Goal: Task Accomplishment & Management: Manage account settings

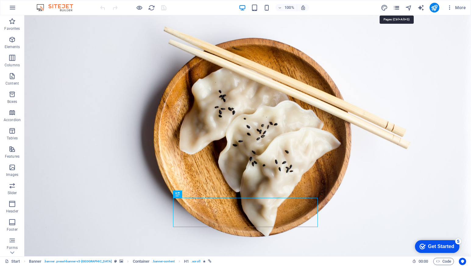
click at [394, 9] on icon "pages" at bounding box center [396, 7] width 7 height 7
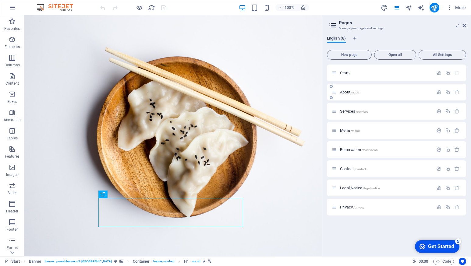
click at [368, 93] on p "About /about" at bounding box center [385, 92] width 91 height 4
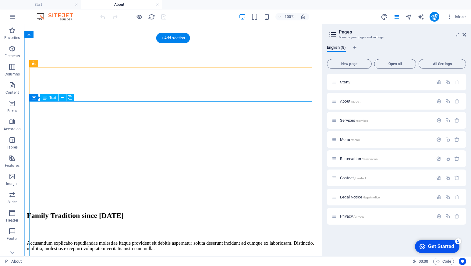
scroll to position [302, 0]
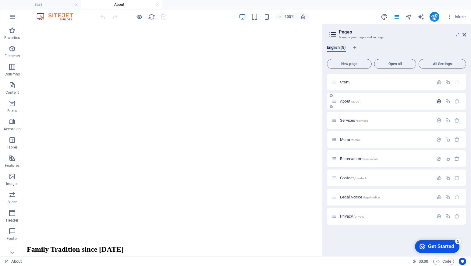
click at [0, 0] on icon "button" at bounding box center [0, 0] width 0 height 0
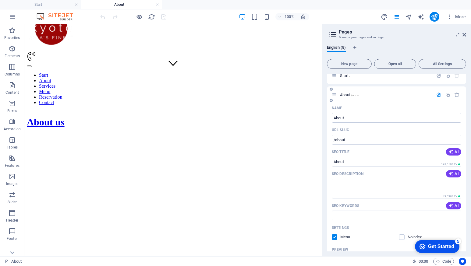
scroll to position [0, 0]
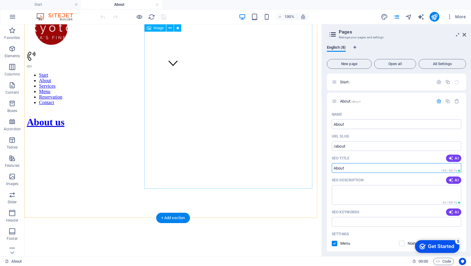
drag, startPoint x: 310, startPoint y: 167, endPoint x: 284, endPoint y: 169, distance: 26.5
paste input "DIGIBET4D | Link Akses Slot Online Dan Slot Gacor Terpercaya"
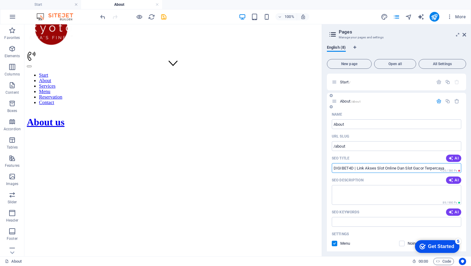
click at [375, 168] on input "DIGIBET4D | Link Akses Slot Online Dan Slot Gacor Terpercaya" at bounding box center [396, 168] width 129 height 10
type input "DIGIBET4D | Link Slot Online Dan Slot Gacor Terpercaya"
click at [399, 190] on textarea "SEO Description" at bounding box center [396, 195] width 129 height 20
click at [435, 169] on input "DIGIBET4D | Link Slot Online Dan Slot Gacor Terpercaya" at bounding box center [396, 168] width 129 height 10
click at [394, 168] on input "DIGIBET4D | Link Slot Online Dan Slot Gacor Terpercaya" at bounding box center [396, 168] width 129 height 10
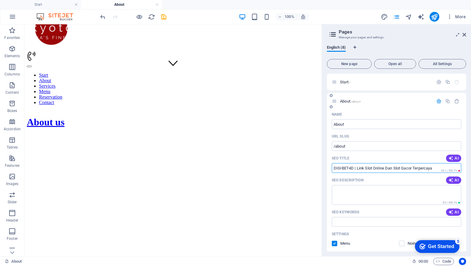
click at [394, 168] on input "DIGIBET4D | Link Slot Online Dan Slot Gacor Terpercaya" at bounding box center [396, 168] width 129 height 10
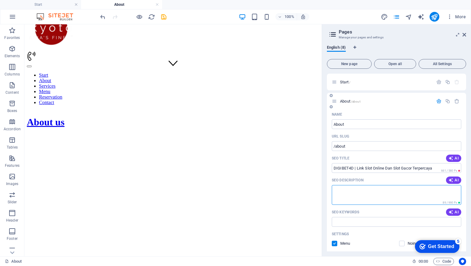
click at [356, 197] on textarea "SEO Description" at bounding box center [396, 195] width 129 height 20
paste textarea "IGIBET4D adalah platform terpercaya untuk akses cepat ke Situs Slot Online dan …"
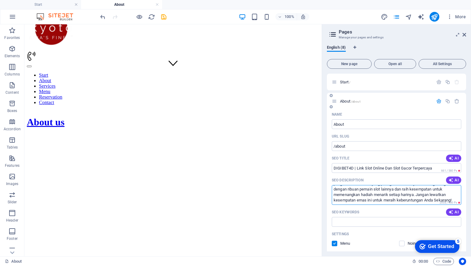
scroll to position [30, 0]
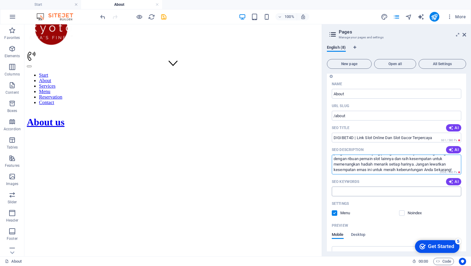
type textarea "IGIBET4D adalah platform terpercaya untuk akses cepat ke Situs Slot Online dan …"
click at [356, 194] on input "SEO Keywords" at bounding box center [396, 192] width 129 height 10
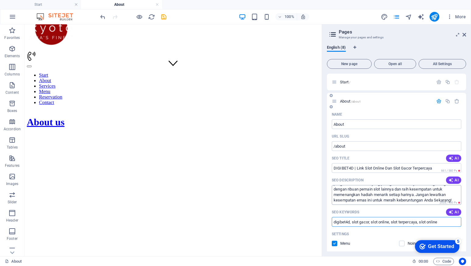
scroll to position [0, 0]
type input "digibet4d, slot gacor, slot online, slot terpercaya, slot online"
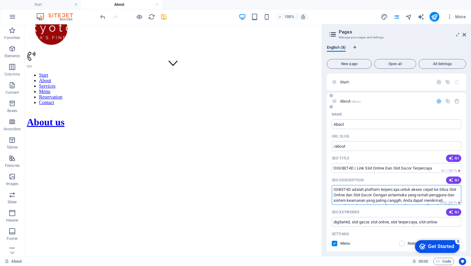
click at [384, 193] on textarea "IGIBET4D adalah platform terpercaya untuk akses cepat ke Situs Slot Online dan …" at bounding box center [396, 195] width 129 height 20
paste textarea "D"
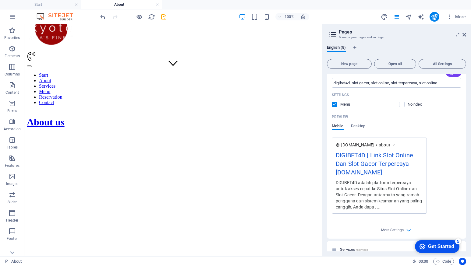
scroll to position [213, 0]
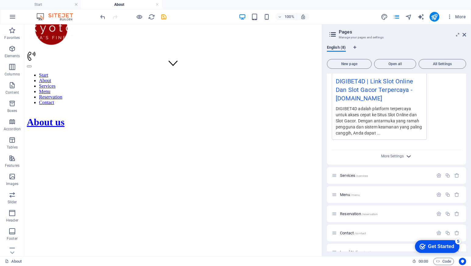
type textarea "DIGIBET4D adalah platform terpercaya untuk akses cepat ke Situs Slot Online dan…"
click at [405, 158] on icon "button" at bounding box center [408, 156] width 7 height 7
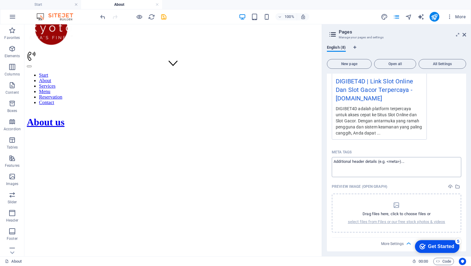
scroll to position [244, 0]
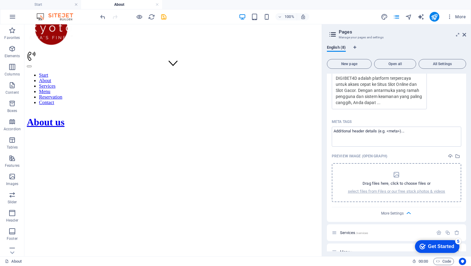
click at [395, 175] on icon "dropzone" at bounding box center [395, 174] width 7 height 7
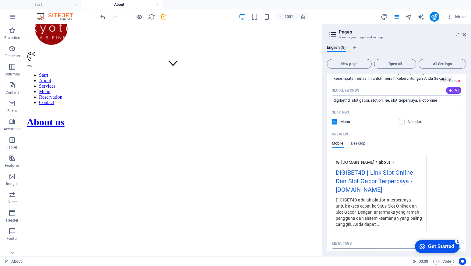
scroll to position [183, 0]
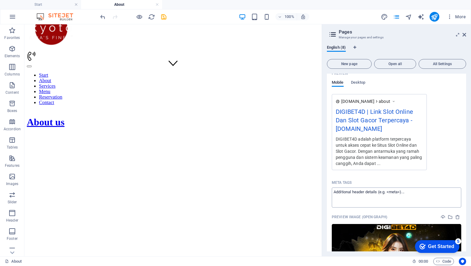
click at [360, 191] on textarea "Meta tags ​" at bounding box center [396, 198] width 129 height 20
paste textarea "<meta name="google-site-verification" content="T7Z21po29dep9dky-aiG-EHXJcfYL41-…"
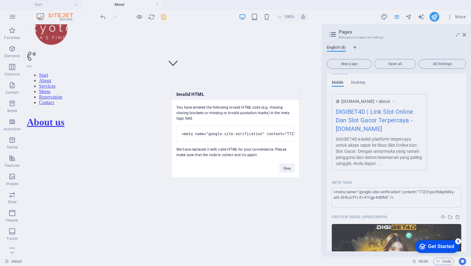
type textarea "<meta name="google-site-verification" content="T7Z21po29dep9dky-aiG-EHXJcfYL41-…"
click at [289, 173] on button "Okay" at bounding box center [286, 168] width 15 height 9
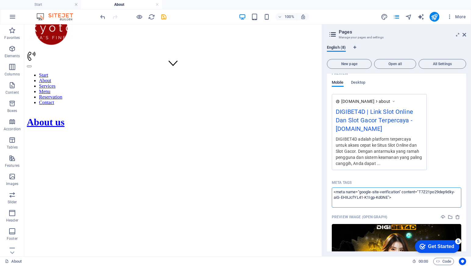
click at [345, 169] on div "www.example.com about DIGIBET4D | Link Slot Online Dan Slot Gacor Terpercaya - …" at bounding box center [379, 132] width 95 height 76
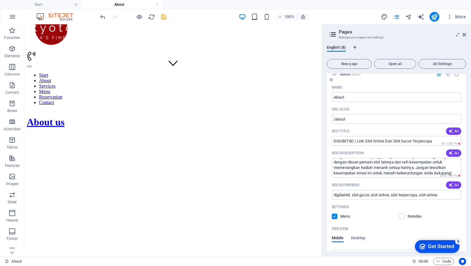
scroll to position [0, 0]
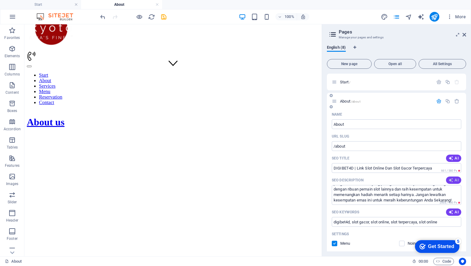
click at [456, 181] on span "AI" at bounding box center [453, 180] width 10 height 5
click at [439, 197] on textarea "Discover our family tradition since 1890, offering fresh, delicious food and fa…" at bounding box center [396, 195] width 129 height 20
click at [428, 199] on textarea "Discover our family tradition since 1890, offering fresh, delicious food and fa…" at bounding box center [396, 195] width 129 height 20
paste textarea "IGIBET4D adalah platform terpercaya untuk akses cepat ke Situs Slot Online dan …"
type textarea "DIGIBET4D adalah platform terpercaya untuk akses cepat ke Situs Slot Online dan…"
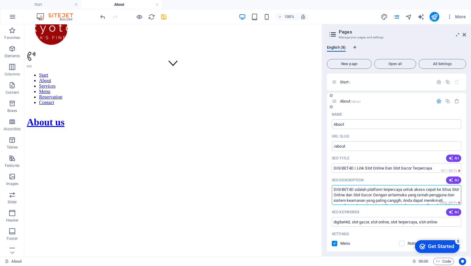
click at [439, 178] on div "SEO Description AI" at bounding box center [396, 180] width 129 height 10
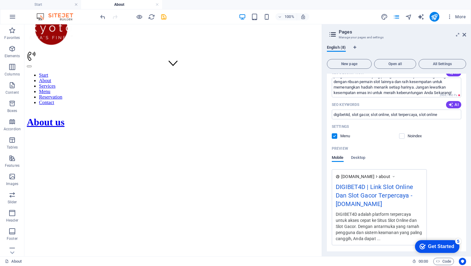
scroll to position [122, 0]
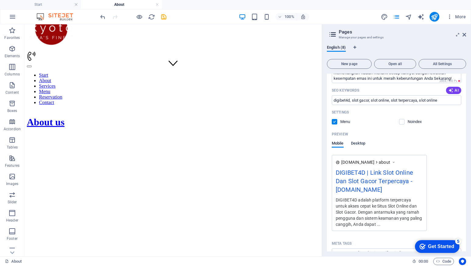
click at [353, 142] on span "Desktop" at bounding box center [358, 144] width 15 height 9
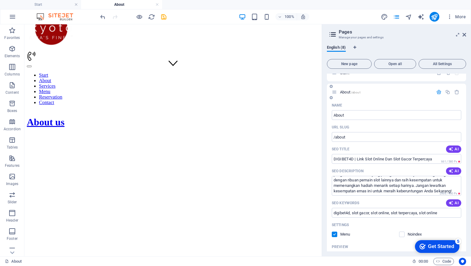
scroll to position [0, 0]
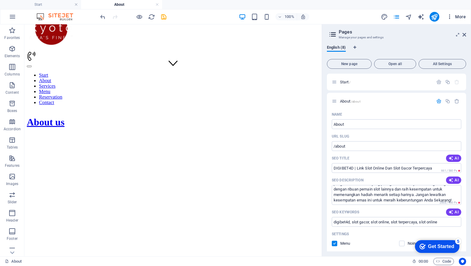
click at [450, 17] on icon "button" at bounding box center [449, 17] width 6 height 6
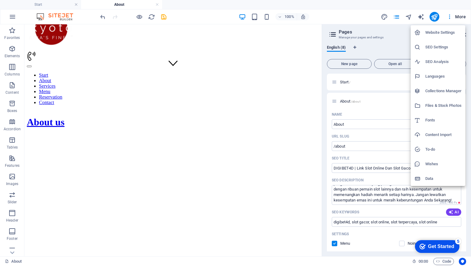
click at [440, 43] on li "SEO Settings" at bounding box center [437, 47] width 54 height 15
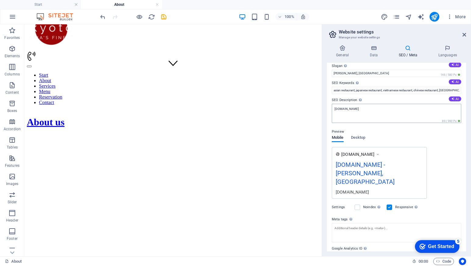
scroll to position [44, 0]
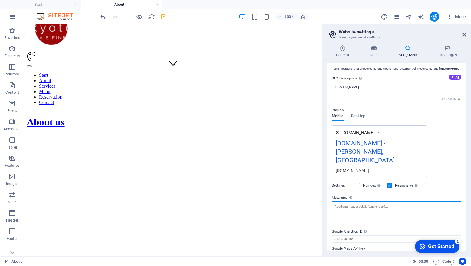
click at [347, 202] on textarea "Meta tags Enter HTML code here that will be placed inside the tags of your webs…" at bounding box center [396, 214] width 129 height 24
click at [370, 203] on textarea "Meta tags Enter HTML code here that will be placed inside the tags of your webs…" at bounding box center [396, 211] width 129 height 19
paste textarea "<meta name="google-site-verification" content="T7Z21po29dep9dky-aiG-EHXJcfYL41-…"
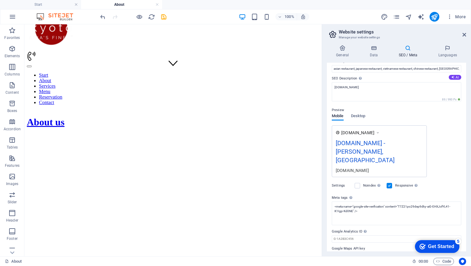
type textarea "<meta name="google-site-verification" content="T7Z21po29dep9dky-aiG-EHXJcfYL41-…"
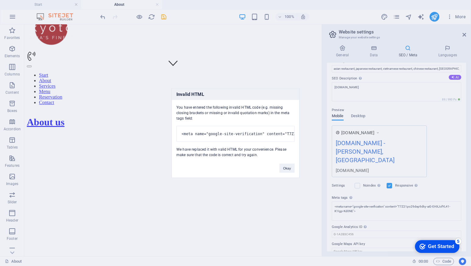
click at [429, 185] on body "getoctane.site Start About Favorites Elements Columns Content Boxes Accordion T…" at bounding box center [235, 133] width 471 height 266
drag, startPoint x: 286, startPoint y: 169, endPoint x: 284, endPoint y: 140, distance: 29.3
click at [286, 169] on button "Okay" at bounding box center [286, 168] width 15 height 9
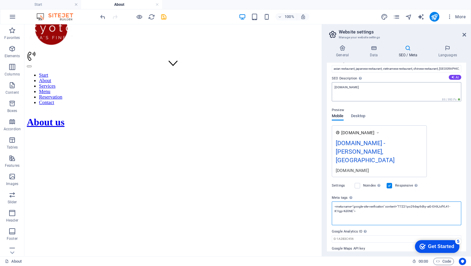
scroll to position [0, 0]
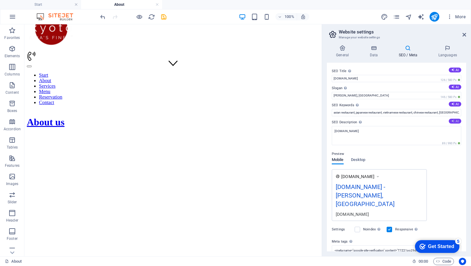
click at [452, 121] on icon at bounding box center [452, 120] width 3 height 3
type textarea "Experience the finest Asian cuisine at The Kyoto. Savor authentic dishes like P…"
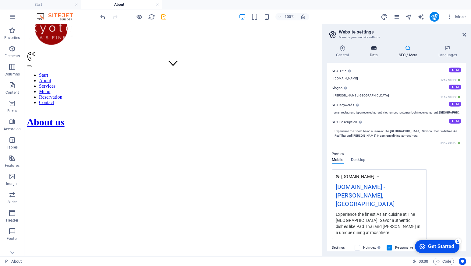
click at [376, 52] on h4 "Data" at bounding box center [374, 51] width 29 height 13
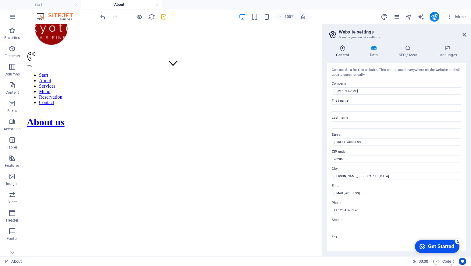
click at [346, 53] on h4 "General" at bounding box center [343, 51] width 33 height 13
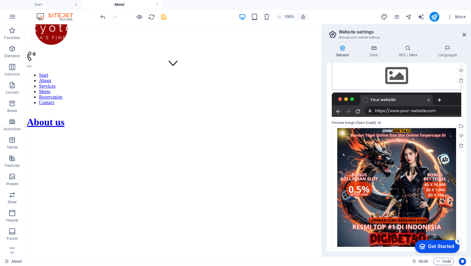
scroll to position [71, 0]
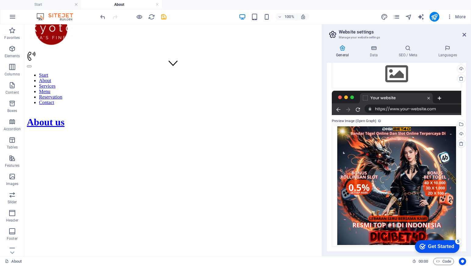
click at [461, 143] on icon at bounding box center [460, 143] width 5 height 5
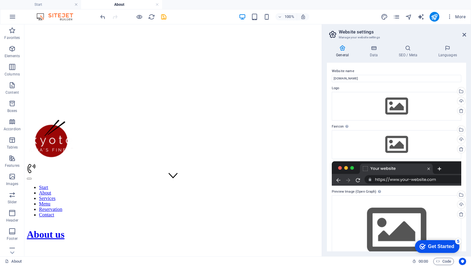
scroll to position [61, 0]
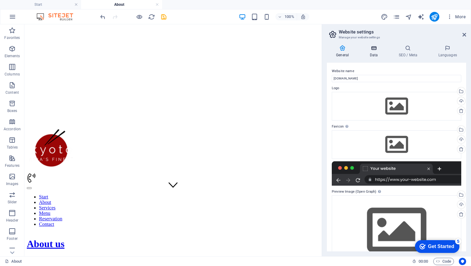
click at [376, 54] on h4 "Data" at bounding box center [374, 51] width 29 height 13
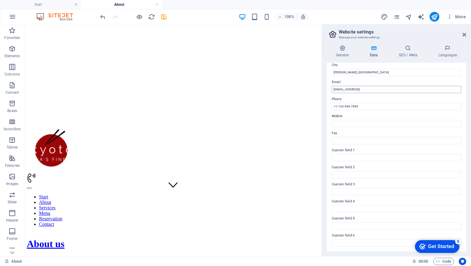
scroll to position [0, 0]
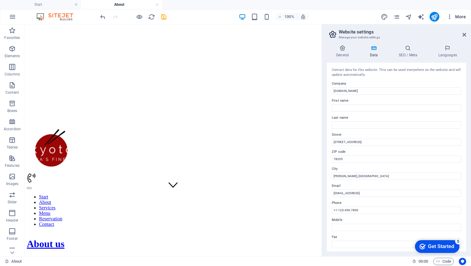
click at [447, 18] on icon "button" at bounding box center [449, 17] width 6 height 6
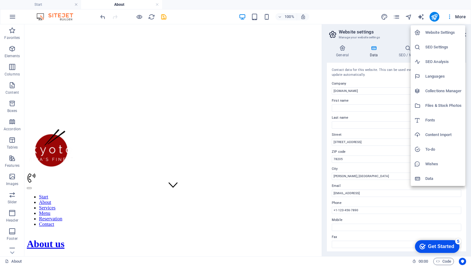
click at [427, 61] on h6 "SEO Analysis" at bounding box center [443, 61] width 36 height 7
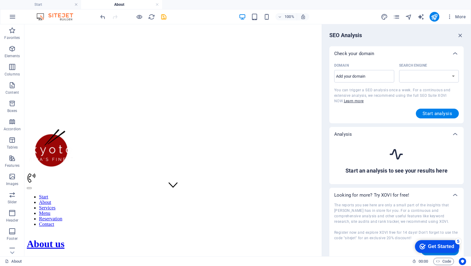
select select "google.com"
click at [373, 74] on input "Domain ​" at bounding box center [364, 77] width 60 height 10
click at [349, 77] on input "Domain ​" at bounding box center [364, 77] width 60 height 10
click at [365, 73] on input "Domain ​" at bounding box center [364, 77] width 60 height 10
paste input "https://getoctane.site/"
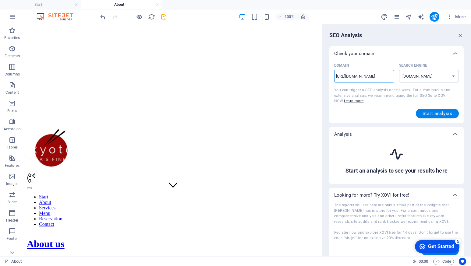
type input "https://getoctane.site/"
click at [383, 59] on div "Check your domain" at bounding box center [396, 53] width 134 height 15
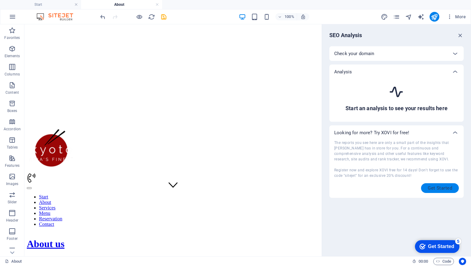
click at [437, 187] on span "Get Started" at bounding box center [439, 188] width 24 height 5
click at [458, 52] on div at bounding box center [455, 53] width 15 height 15
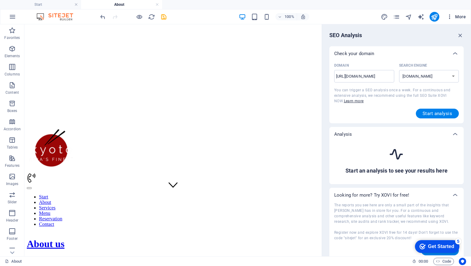
click at [449, 19] on icon "button" at bounding box center [449, 17] width 6 height 6
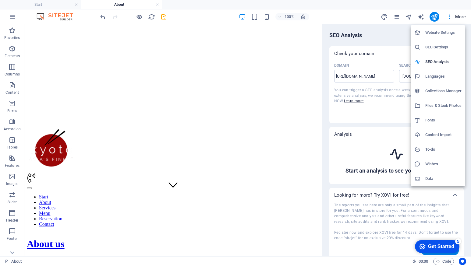
click at [437, 179] on h6 "Data" at bounding box center [443, 178] width 36 height 7
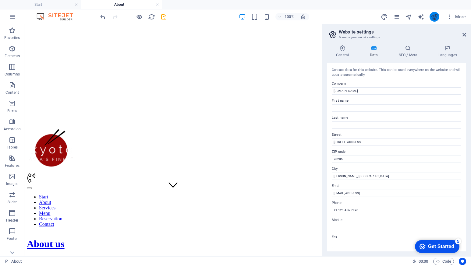
click at [435, 17] on icon "publish" at bounding box center [433, 16] width 7 height 7
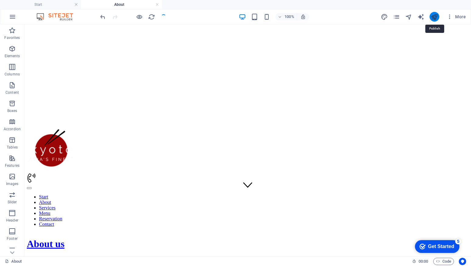
click at [435, 16] on icon "publish" at bounding box center [433, 16] width 7 height 7
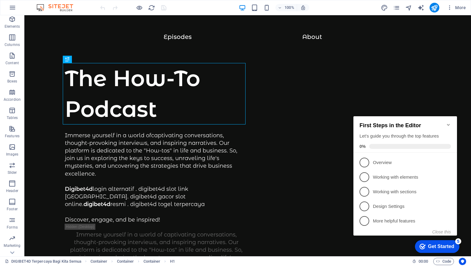
scroll to position [30, 0]
click at [0, 0] on icon "button" at bounding box center [0, 0] width 0 height 0
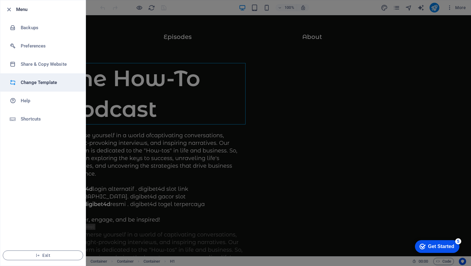
click at [39, 77] on li "Change Template" at bounding box center [42, 82] width 85 height 18
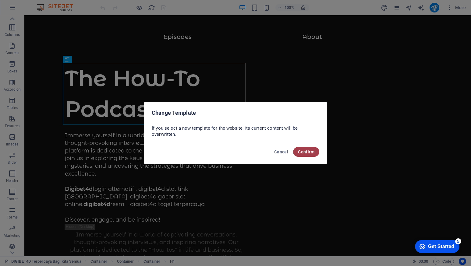
click at [305, 151] on span "Confirm" at bounding box center [306, 151] width 16 height 5
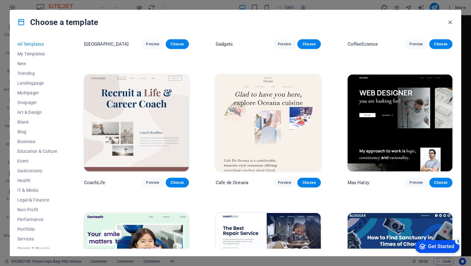
scroll to position [639, 0]
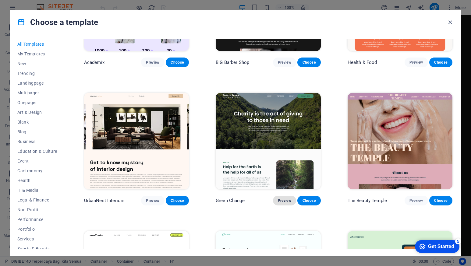
click at [283, 198] on span "Preview" at bounding box center [284, 200] width 13 height 5
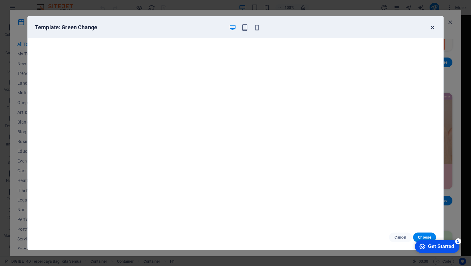
click at [431, 27] on icon "button" at bounding box center [432, 27] width 7 height 7
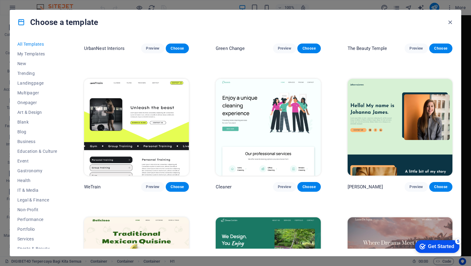
scroll to position [913, 0]
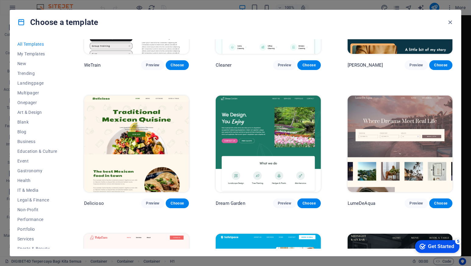
click at [152, 112] on img at bounding box center [136, 144] width 105 height 97
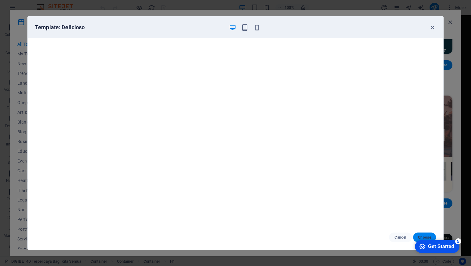
click at [422, 233] on button "Choose" at bounding box center [424, 238] width 23 height 10
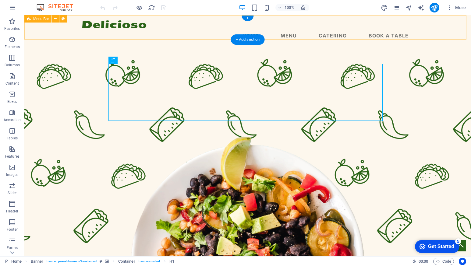
click at [429, 30] on div "Menu Home Menu Catering Book a table" at bounding box center [247, 31] width 446 height 33
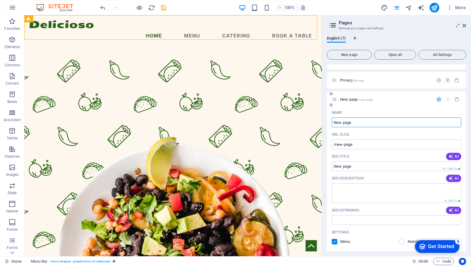
scroll to position [91, 0]
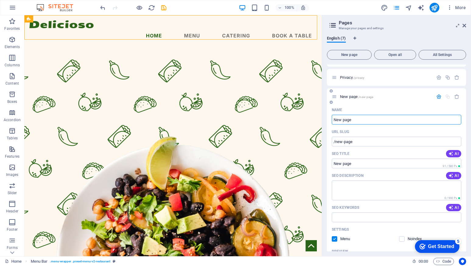
drag, startPoint x: 377, startPoint y: 120, endPoint x: 331, endPoint y: 121, distance: 46.3
click at [331, 121] on div "Name New page ​ URL SLUG /new-page ​ SEO Title AI ​ 91 / 580 Px SEO Description…" at bounding box center [396, 211] width 139 height 212
type input "menc"
type input "/men"
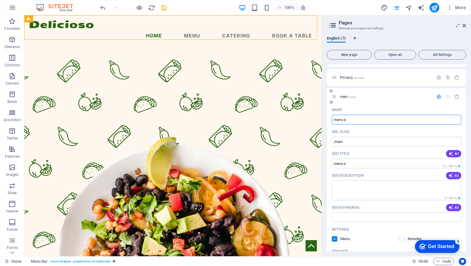
type input "mences"
type input "/mence"
type input "mences"
type input "/mences"
type input "mencester"
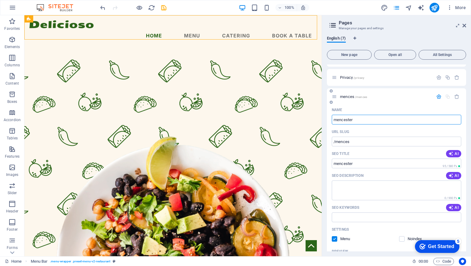
type input "/mencester"
type input "F"
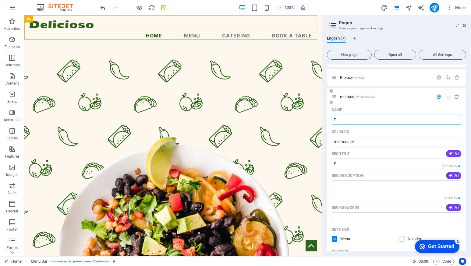
type input "/f"
type input "f"
type input "FOO"
type input "/foo"
type input "FOOD"
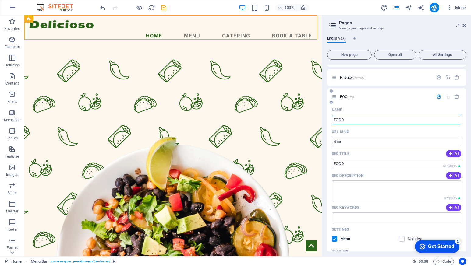
type input "/food"
type input "FOOD"
click at [354, 166] on input "SEO Title" at bounding box center [396, 164] width 129 height 10
click at [356, 164] on input "SEO Title" at bounding box center [396, 164] width 129 height 10
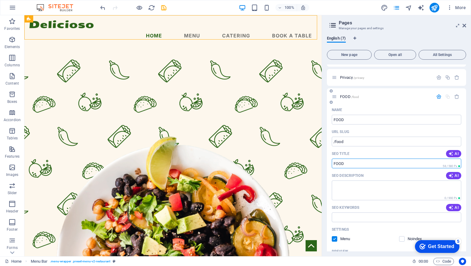
click at [356, 164] on input "SEO Title" at bounding box center [396, 164] width 129 height 10
click at [365, 164] on input "SEO Title" at bounding box center [396, 164] width 129 height 10
type input "DIGIBET4D Situs Slot Online Aman Terpercaya Resmi Hari Ini"
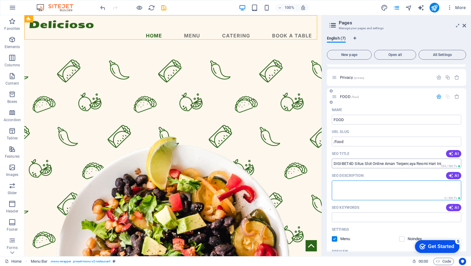
click at [370, 164] on input "DIGIBET4D Situs Slot Online Aman Terpercaya Resmi Hari Ini" at bounding box center [396, 164] width 129 height 10
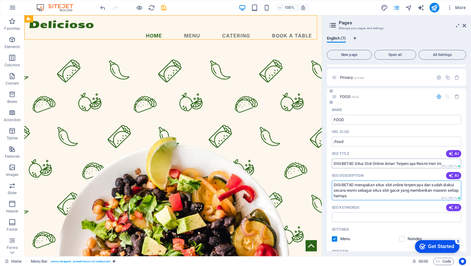
type textarea "DIGIBET4D merupakan situs slot online terpercaya dan sudah diakui secara resmi …"
click at [372, 161] on input "DIGIBET4D Situs Slot Online Aman Terpercaya Resmi Hari Ini" at bounding box center [396, 164] width 129 height 10
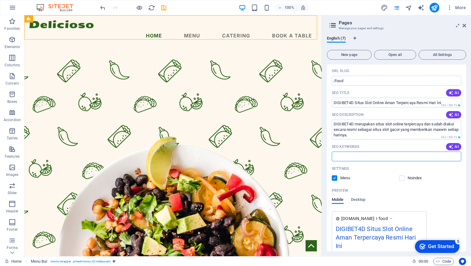
type input "digibet4d, slot online, situs terpercaya, situs resmi. slot gacor, slot online …"
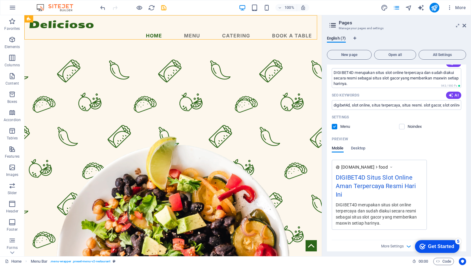
scroll to position [209, 0]
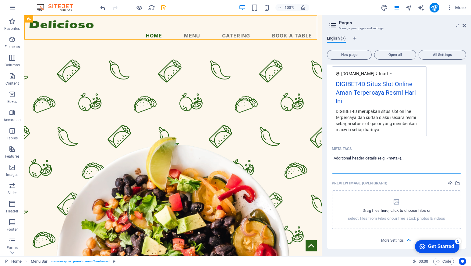
paste textarea "<meta name="google-site-verification" content="mDeadypRM4LdubB6zMqELrS_VKp-BNxa…"
click at [439, 109] on body "menchesterque.site Home Favorites Elements Columns Content Boxes Accordion Tabl…" at bounding box center [235, 133] width 471 height 266
type textarea "<meta name="google-site-verification" content="mDeadypRM4LdubB6zMqELrS_VKp-BNxa…"
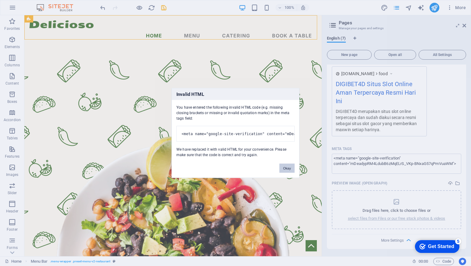
click at [286, 171] on button "Okay" at bounding box center [286, 168] width 15 height 9
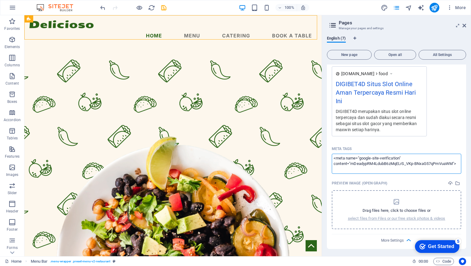
click at [388, 199] on div "Drag files here, click to choose files or select files from Files or our free s…" at bounding box center [396, 209] width 97 height 23
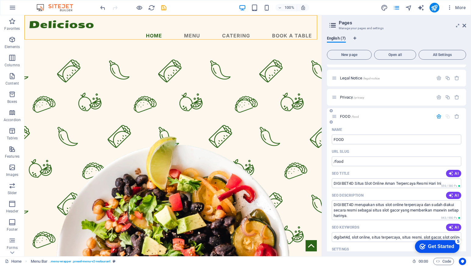
scroll to position [61, 0]
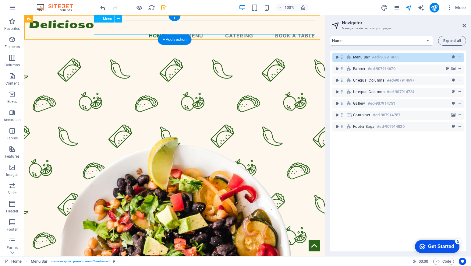
click at [301, 28] on nav "Home Menu Catering Book a table" at bounding box center [174, 35] width 290 height 15
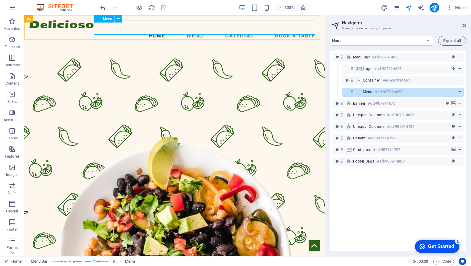
click at [94, 16] on div "Menu" at bounding box center [104, 18] width 21 height 7
click at [103, 16] on div "Menu" at bounding box center [104, 18] width 21 height 7
click at [119, 19] on icon at bounding box center [118, 19] width 3 height 6
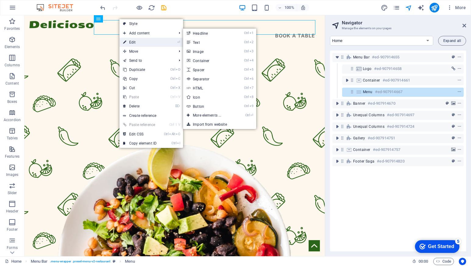
click at [134, 44] on link "⏎ Edit" at bounding box center [139, 42] width 41 height 9
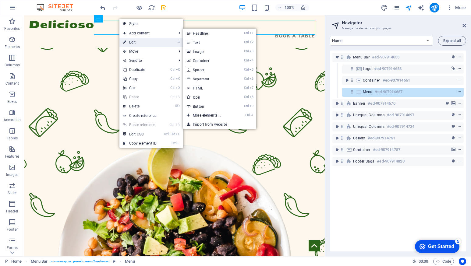
select select
select select "1"
select select
select select "2"
select select
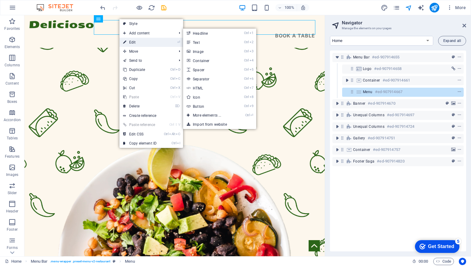
select select "3"
select select
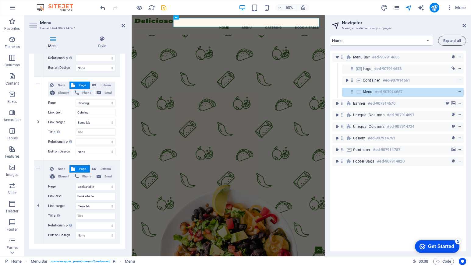
scroll to position [212, 0]
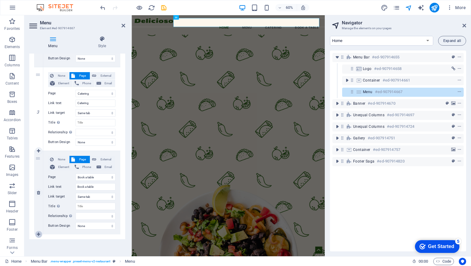
click at [39, 233] on icon at bounding box center [38, 234] width 3 height 4
select select
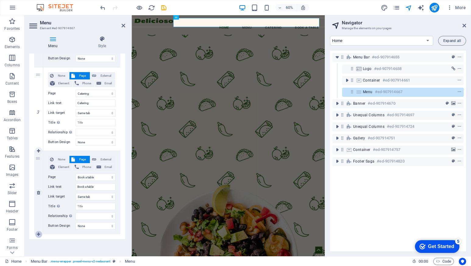
select select
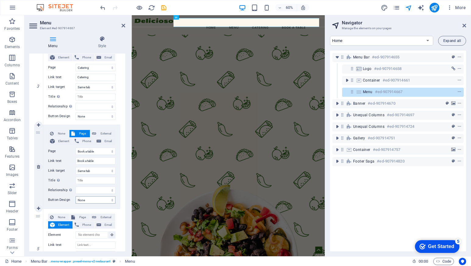
scroll to position [286, 0]
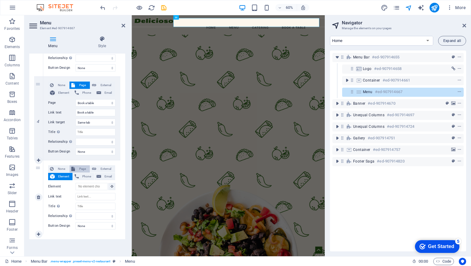
click at [77, 169] on span "Page" at bounding box center [82, 168] width 11 height 7
select select
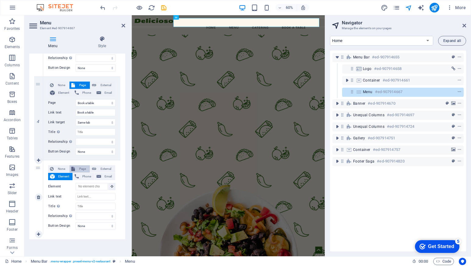
select select
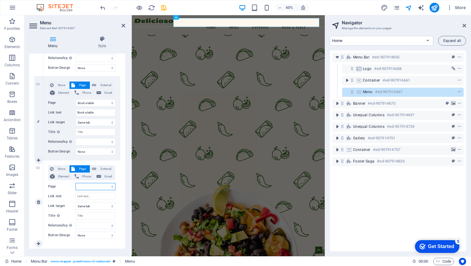
click at [97, 184] on select "Home Menu Catering Book a table Legal Notice Privacy FOOD" at bounding box center [95, 186] width 40 height 7
select select "6"
click at [75, 183] on select "Home Menu Catering Book a table Legal Notice Privacy FOOD" at bounding box center [95, 186] width 40 height 7
select select
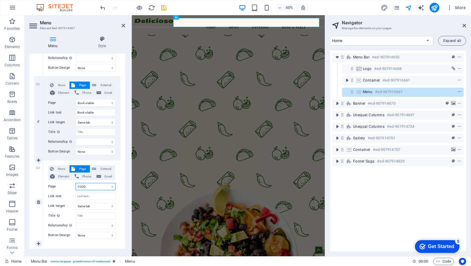
select select
click at [123, 157] on div "1 None Page External Element Phone Email Page Home Menu Catering Book a table L…" at bounding box center [77, 35] width 96 height 428
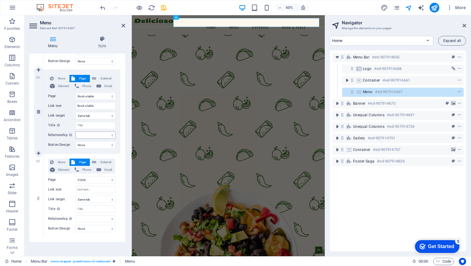
scroll to position [295, 0]
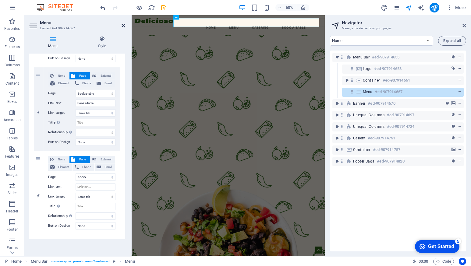
drag, startPoint x: 123, startPoint y: 26, endPoint x: 170, endPoint y: 34, distance: 47.5
click at [123, 26] on icon at bounding box center [123, 25] width 4 height 5
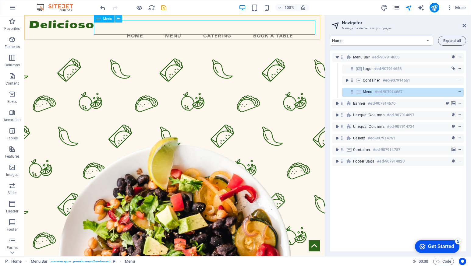
click at [118, 19] on icon at bounding box center [118, 19] width 3 height 6
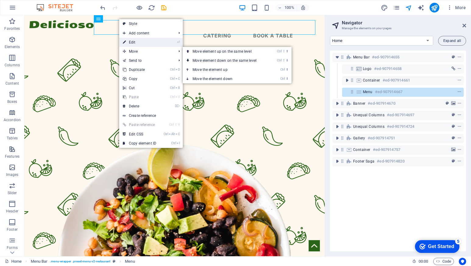
click at [139, 41] on link "⏎ Edit" at bounding box center [139, 42] width 41 height 9
select select
select select "1"
select select
select select "2"
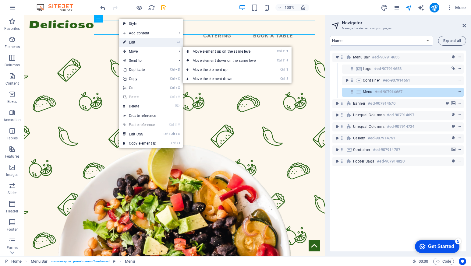
select select
select select "3"
select select
select select "6"
select select
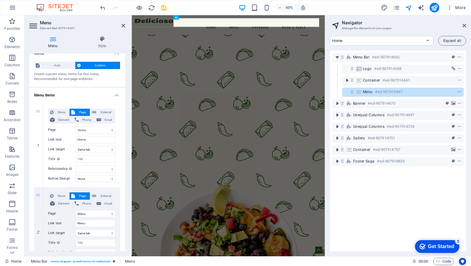
scroll to position [0, 0]
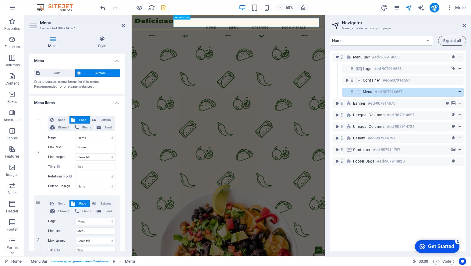
select select
type input "FOOD"
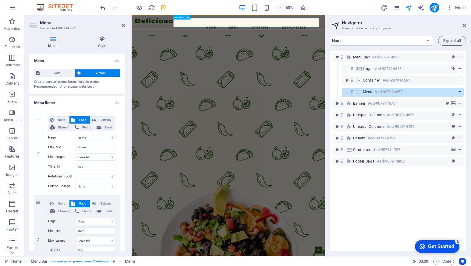
select select
click at [459, 91] on icon "context-menu" at bounding box center [459, 92] width 4 height 4
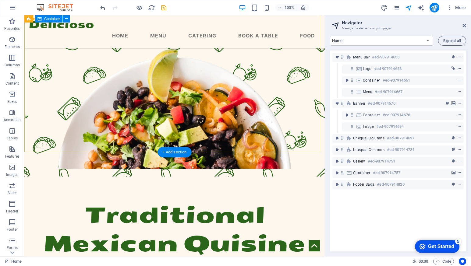
scroll to position [47, 0]
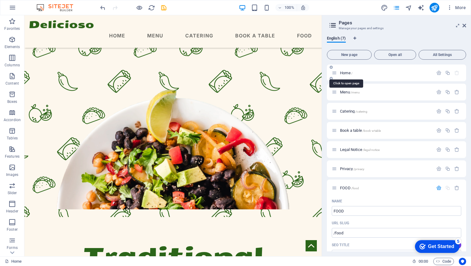
click at [348, 73] on span "Home /" at bounding box center [346, 73] width 12 height 5
click at [436, 72] on icon "button" at bounding box center [438, 72] width 5 height 5
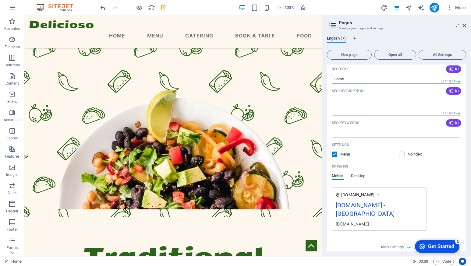
scroll to position [152, 0]
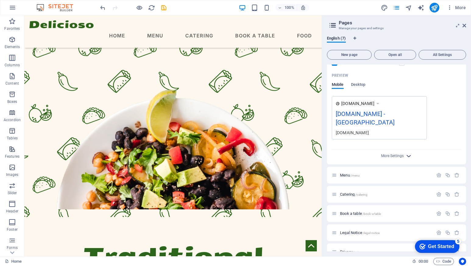
click at [405, 153] on icon "button" at bounding box center [408, 156] width 7 height 7
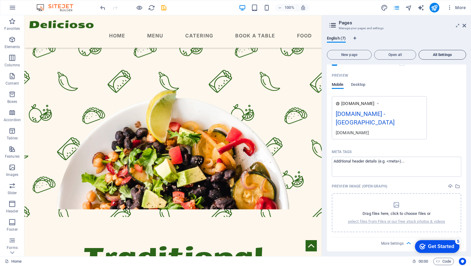
scroll to position [61, 0]
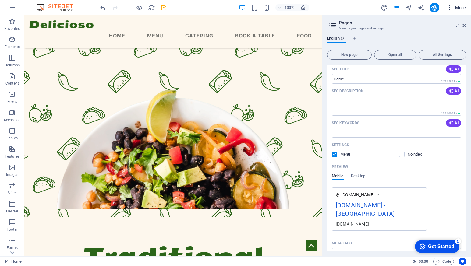
click at [0, 0] on icon "button" at bounding box center [0, 0] width 0 height 0
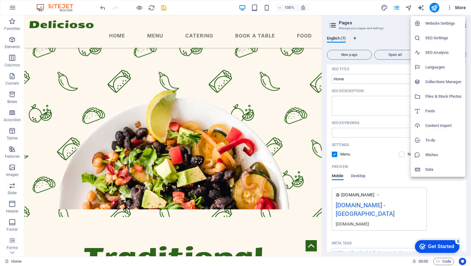
click at [426, 40] on h6 "SEO Settings" at bounding box center [443, 37] width 36 height 7
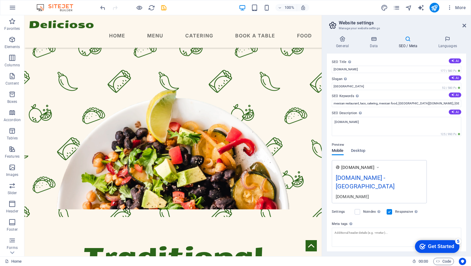
scroll to position [26, 0]
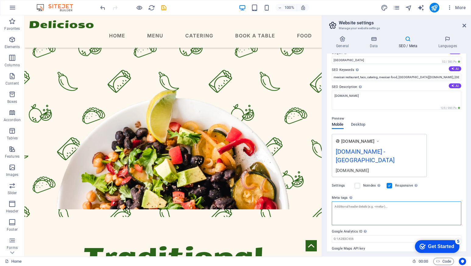
click at [349, 202] on textarea "Meta tags Enter HTML code here that will be placed inside the tags of your webs…" at bounding box center [396, 214] width 129 height 24
paste textarea "<meta name="google-site-verification" content="mDeadypRM4LdubB6zMqELrS_VKp-BNxa…"
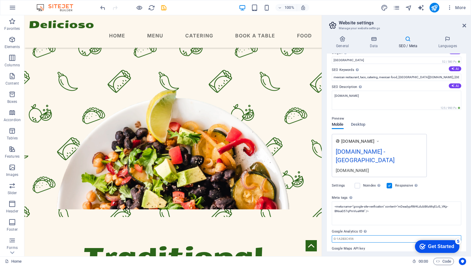
type textarea "<meta name="google-site-verification" content="mDeadypRM4LdubB6zMqELrS_VKp-BNxa…"
click at [351, 229] on body "menchesterque.site Home Favorites Elements Columns Content Boxes Accordion Tabl…" at bounding box center [235, 133] width 471 height 266
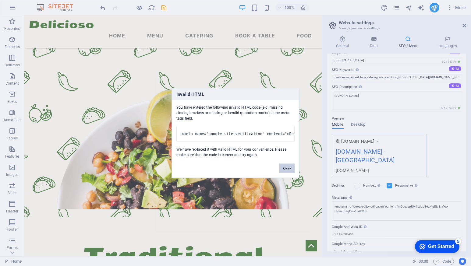
click at [285, 170] on button "Okay" at bounding box center [286, 168] width 15 height 9
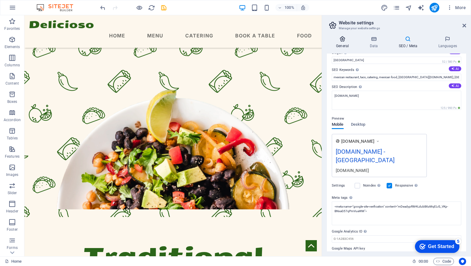
click at [337, 38] on icon at bounding box center [342, 39] width 31 height 6
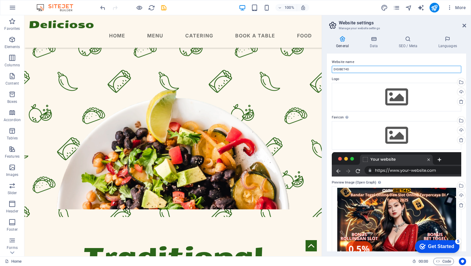
drag, startPoint x: 357, startPoint y: 69, endPoint x: 326, endPoint y: 70, distance: 30.8
click at [326, 70] on div "General Data SEO / Meta Languages Website name DIGIBET4D Logo Drag files here, …" at bounding box center [396, 143] width 149 height 225
click at [349, 77] on label "Logo" at bounding box center [396, 78] width 129 height 7
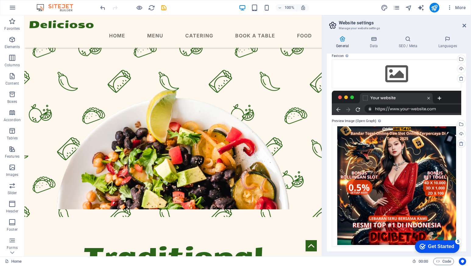
click at [460, 143] on icon at bounding box center [460, 143] width 5 height 5
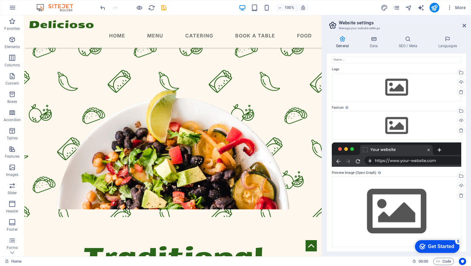
scroll to position [0, 0]
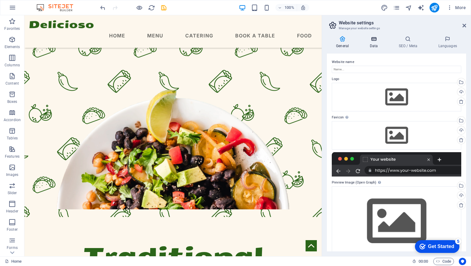
click at [373, 46] on h4 "Data" at bounding box center [374, 42] width 29 height 13
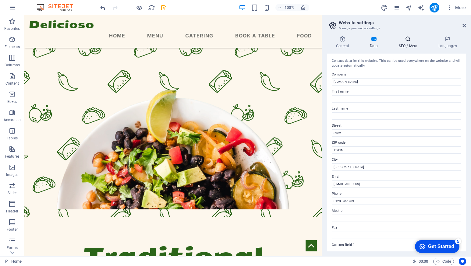
click at [407, 44] on h4 "SEO / Meta" at bounding box center [409, 42] width 40 height 13
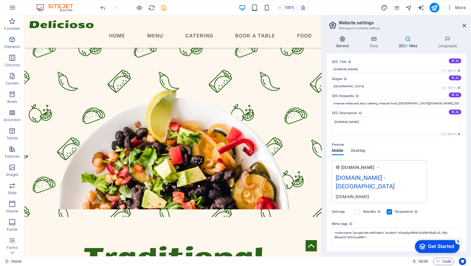
click at [343, 43] on h4 "General" at bounding box center [343, 42] width 33 height 13
